Goal: Task Accomplishment & Management: Use online tool/utility

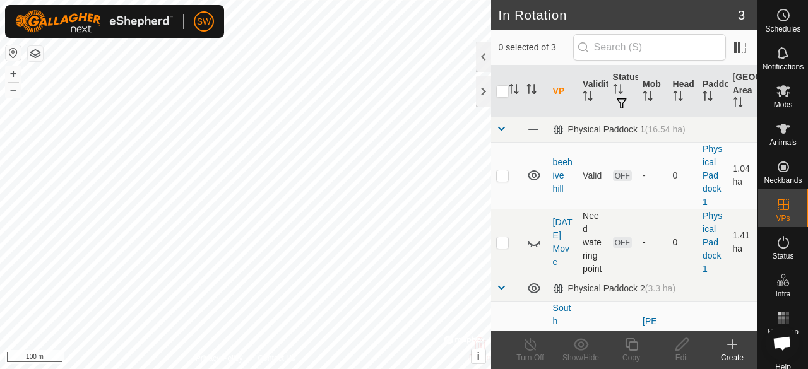
checkbox input "true"
click at [728, 349] on icon at bounding box center [732, 344] width 15 height 15
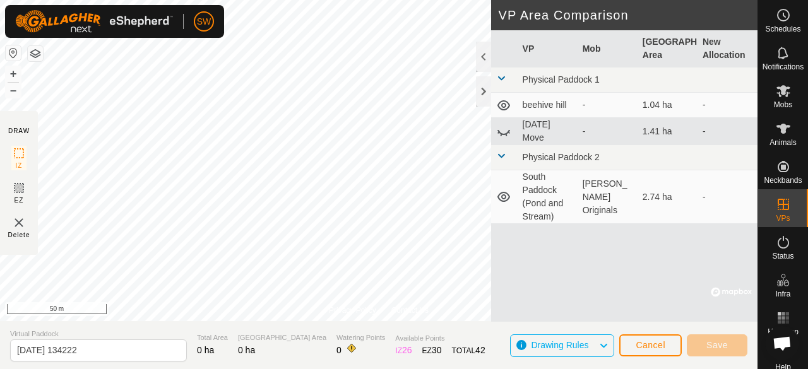
click at [383, 308] on div "Privacy Policy Contact Us" at bounding box center [379, 310] width 100 height 11
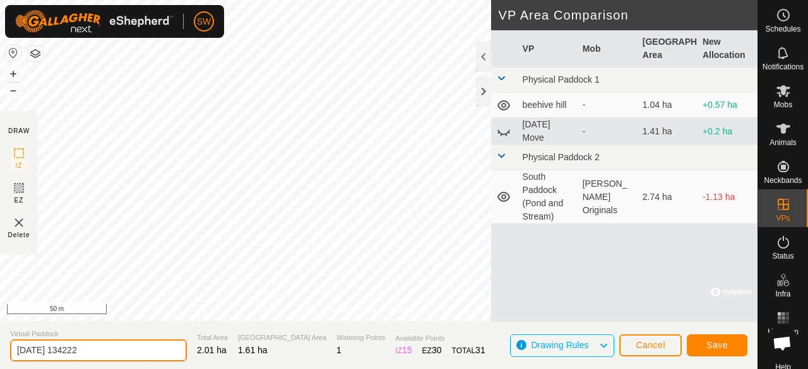
drag, startPoint x: 119, startPoint y: 348, endPoint x: 0, endPoint y: 348, distance: 118.7
click at [0, 348] on section "Virtual Paddock [DATE] 134222 Total Area 2.01 ha Grazing Area 1.61 ha Watering …" at bounding box center [379, 345] width 758 height 48
type input "TRANSITION -"
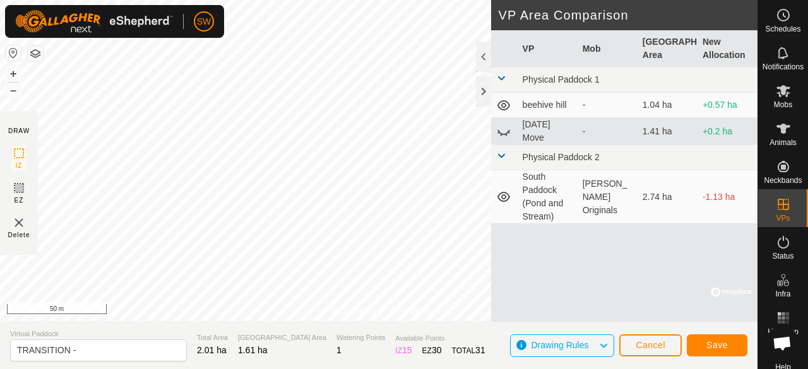
click at [173, 369] on html "SW Schedules Notifications Mobs Animals Neckbands VPs Status Infra Heatmap Help…" at bounding box center [404, 184] width 808 height 369
click at [35, 0] on html "SW Schedules Notifications Mobs Animals Neckbands VPs Status Infra Heatmap Help…" at bounding box center [404, 184] width 808 height 369
click at [222, 329] on div "Privacy Policy Contact Us + – ⇧ i © Mapbox , © OpenStreetMap , Improve this map…" at bounding box center [379, 184] width 758 height 369
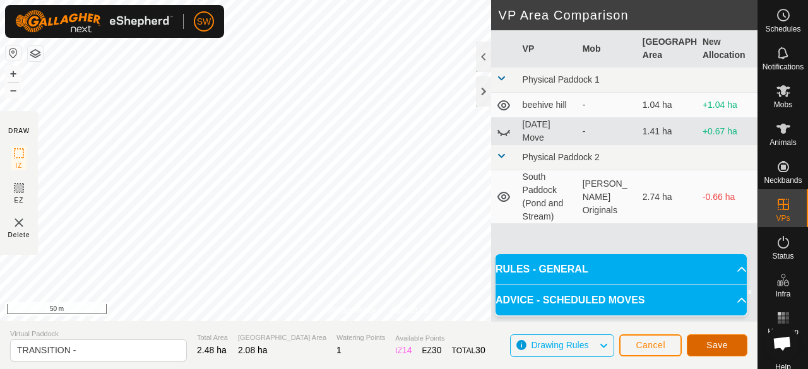
click at [710, 342] on span "Save" at bounding box center [717, 345] width 21 height 10
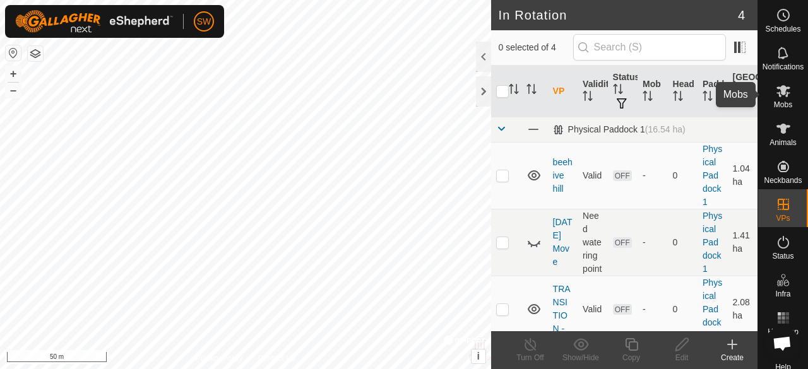
click at [779, 99] on es-mob-svg-icon at bounding box center [783, 91] width 23 height 20
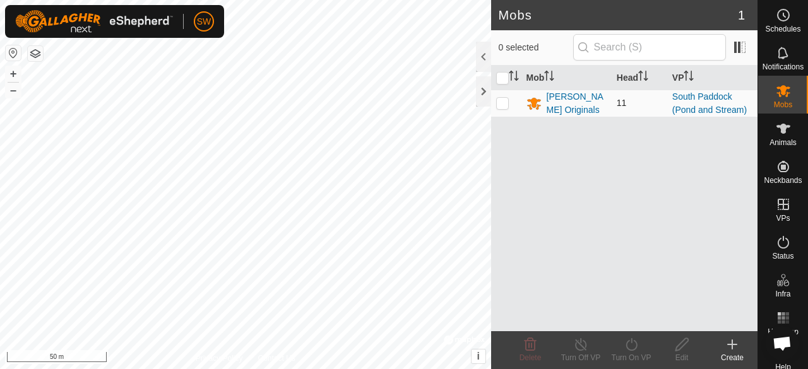
click at [501, 100] on p-checkbox at bounding box center [502, 103] width 13 height 10
checkbox input "true"
click at [626, 345] on icon at bounding box center [631, 344] width 11 height 13
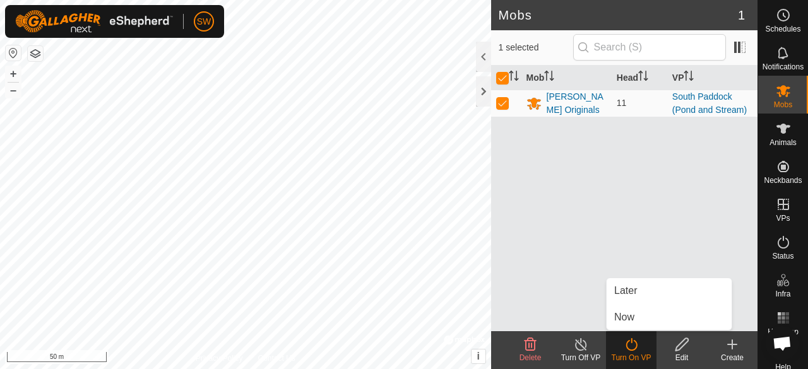
click at [586, 356] on div "Turn Off VP" at bounding box center [581, 357] width 51 height 11
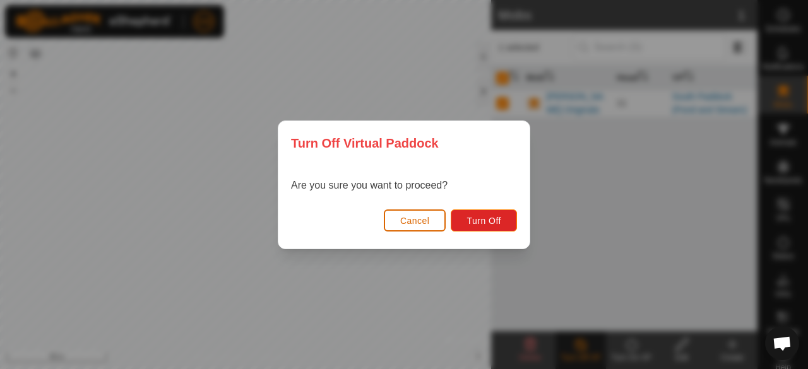
click at [407, 218] on span "Cancel" at bounding box center [415, 221] width 30 height 10
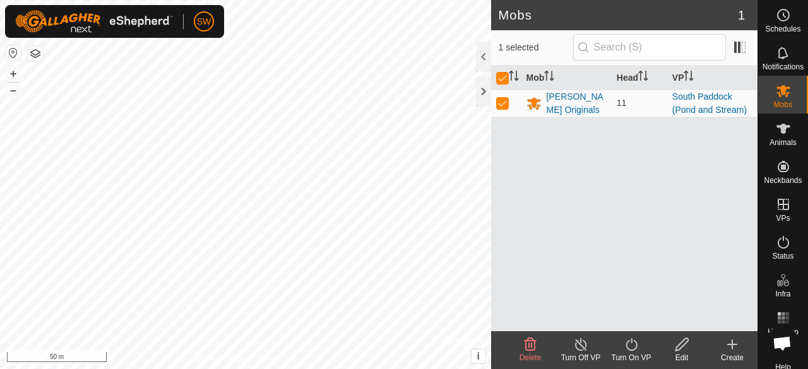
click at [385, 0] on html "SW Schedules Notifications Mobs Animals Neckbands VPs Status Infra Heatmap Help…" at bounding box center [404, 184] width 808 height 369
